Goal: Task Accomplishment & Management: Manage account settings

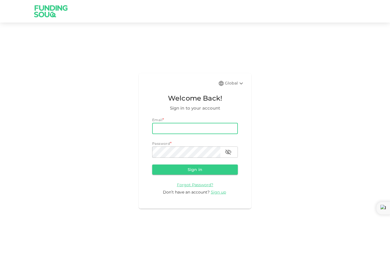
type input "[EMAIL_ADDRESS][DOMAIN_NAME]"
click at [195, 169] on button "Sign in" at bounding box center [195, 169] width 86 height 10
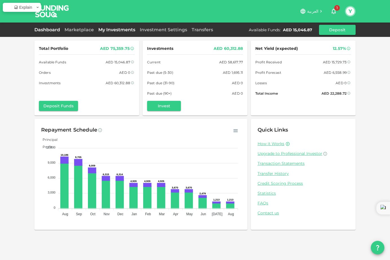
click at [110, 30] on link "My Investments" at bounding box center [116, 29] width 41 height 5
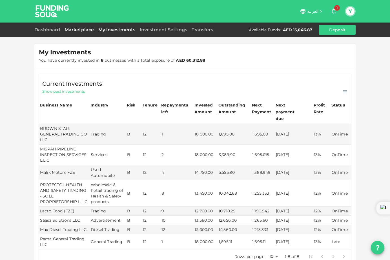
click at [89, 30] on link "Marketplace" at bounding box center [79, 29] width 34 height 5
